Goal: Task Accomplishment & Management: Manage account settings

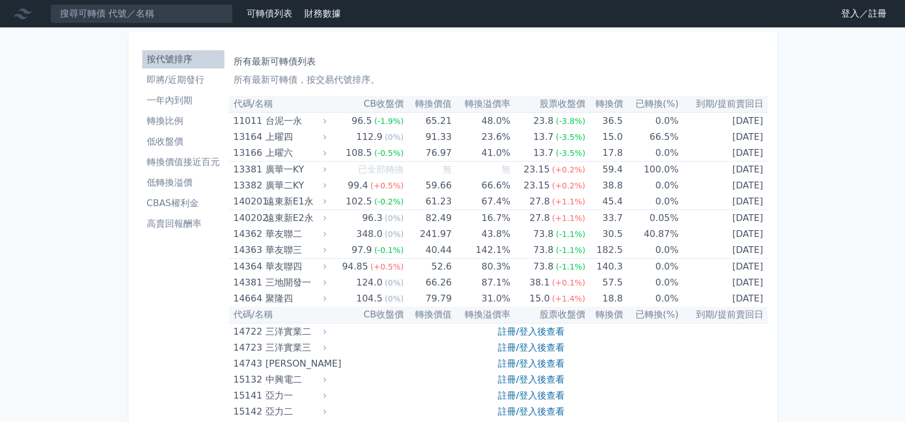
click at [861, 11] on link "登入／註冊" at bounding box center [864, 14] width 64 height 18
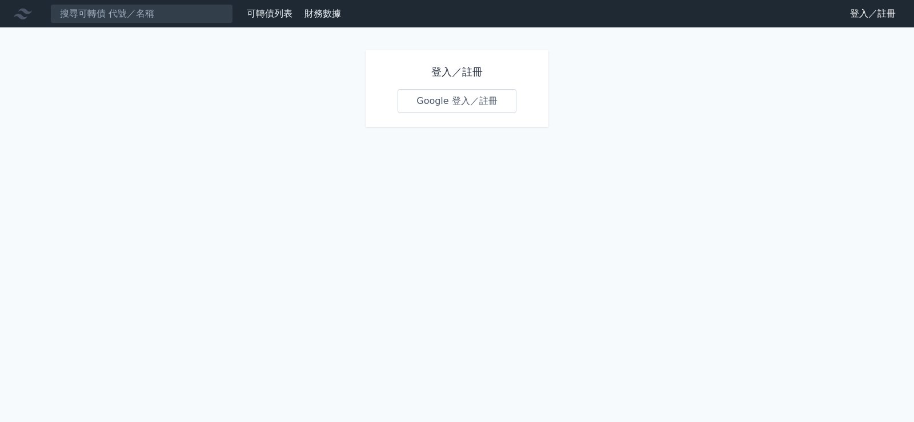
click at [470, 101] on link "Google 登入／註冊" at bounding box center [456, 101] width 119 height 24
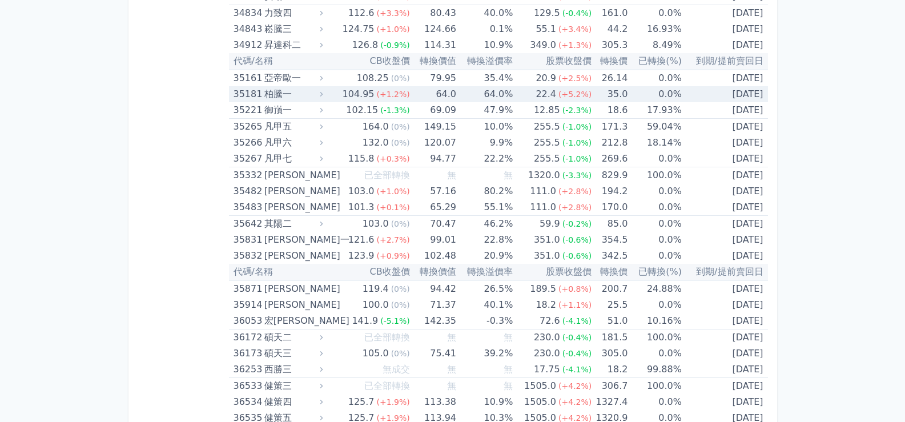
scroll to position [2684, 0]
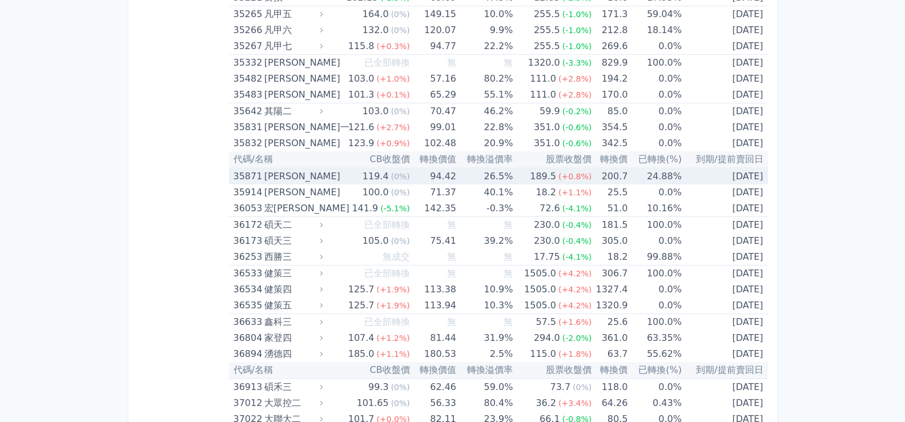
click at [243, 176] on div "35871" at bounding box center [248, 176] width 28 height 16
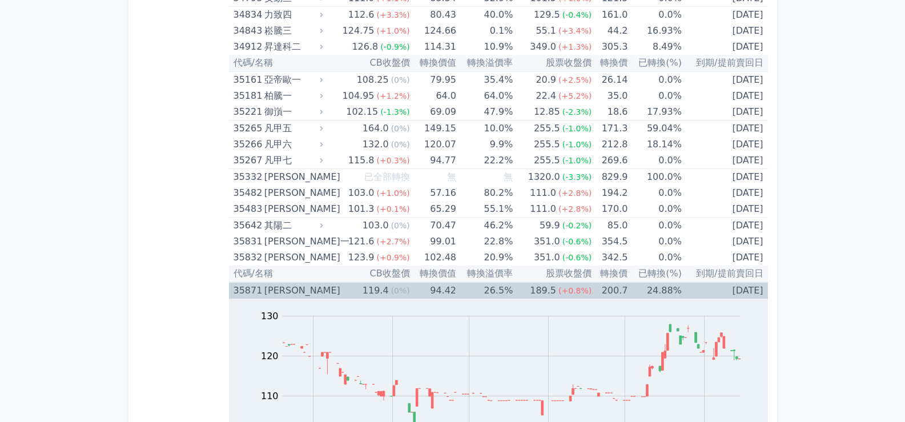
scroll to position [2627, 0]
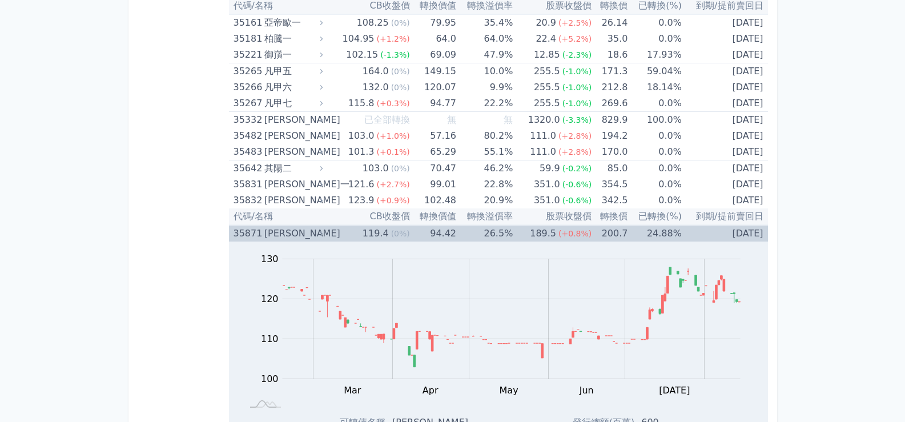
click at [246, 231] on div "35871" at bounding box center [248, 234] width 28 height 16
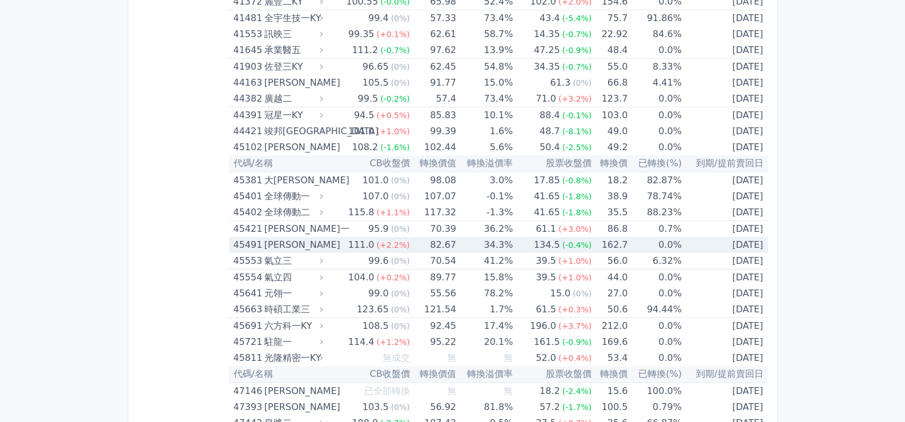
scroll to position [3255, 0]
